Goal: Navigation & Orientation: Find specific page/section

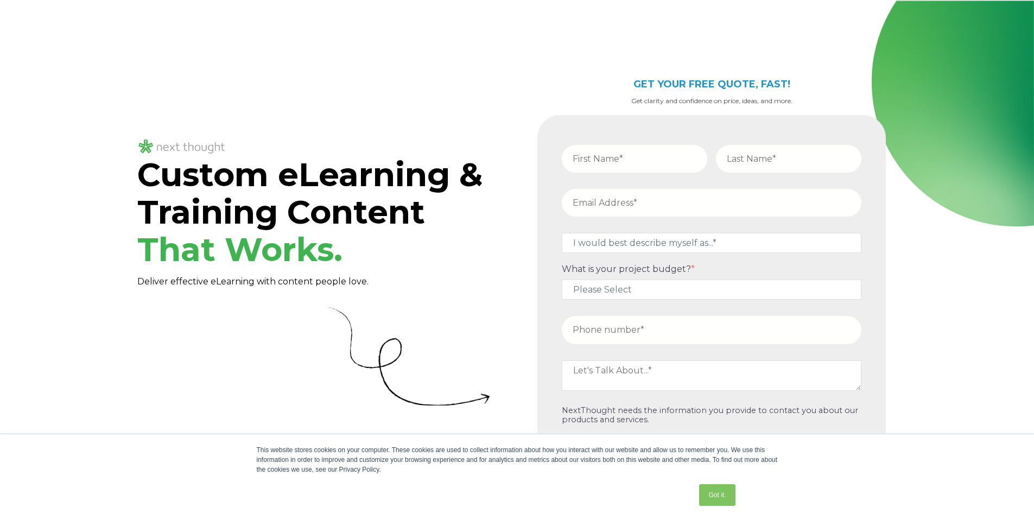
click at [168, 138] on img at bounding box center [181, 147] width 89 height 18
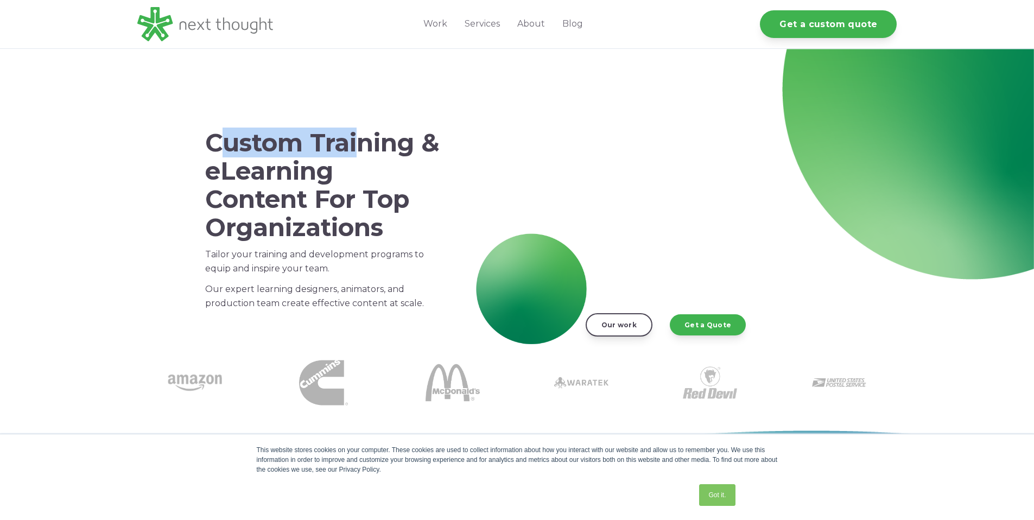
click at [364, 142] on h1 "Custom Training & eLearning Content For Top Organizations" at bounding box center [322, 185] width 234 height 112
click at [348, 145] on h1 "Custom Training & eLearning Content For Top Organizations" at bounding box center [322, 185] width 234 height 112
drag, startPoint x: 352, startPoint y: 275, endPoint x: 279, endPoint y: 261, distance: 74.6
click at [281, 262] on p "Tailor your training and development programs to equip and inspire your team." at bounding box center [322, 261] width 234 height 28
click at [278, 195] on h1 "Custom Training & eLearning Content For Top Organizations" at bounding box center [322, 185] width 234 height 112
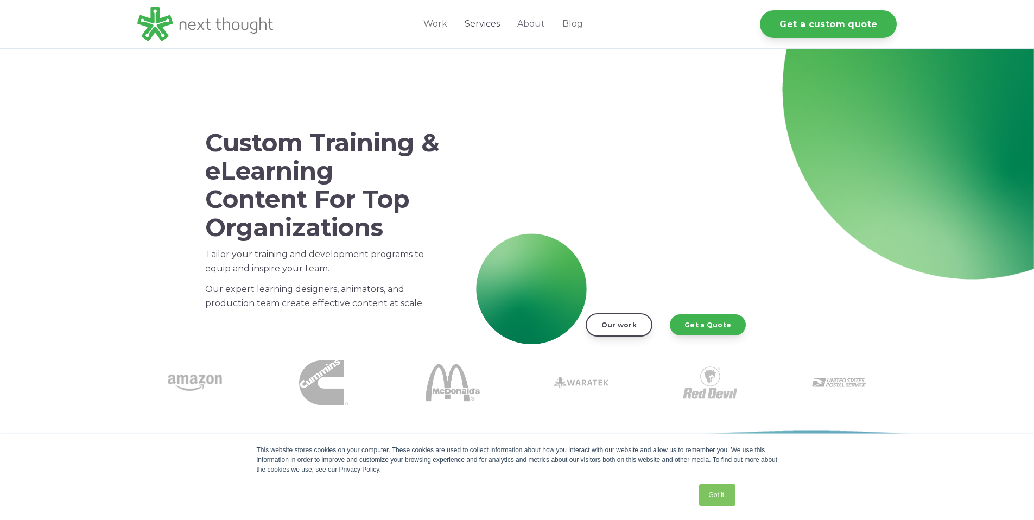
click at [488, 24] on link "Services" at bounding box center [482, 24] width 53 height 48
